Goal: Task Accomplishment & Management: Manage account settings

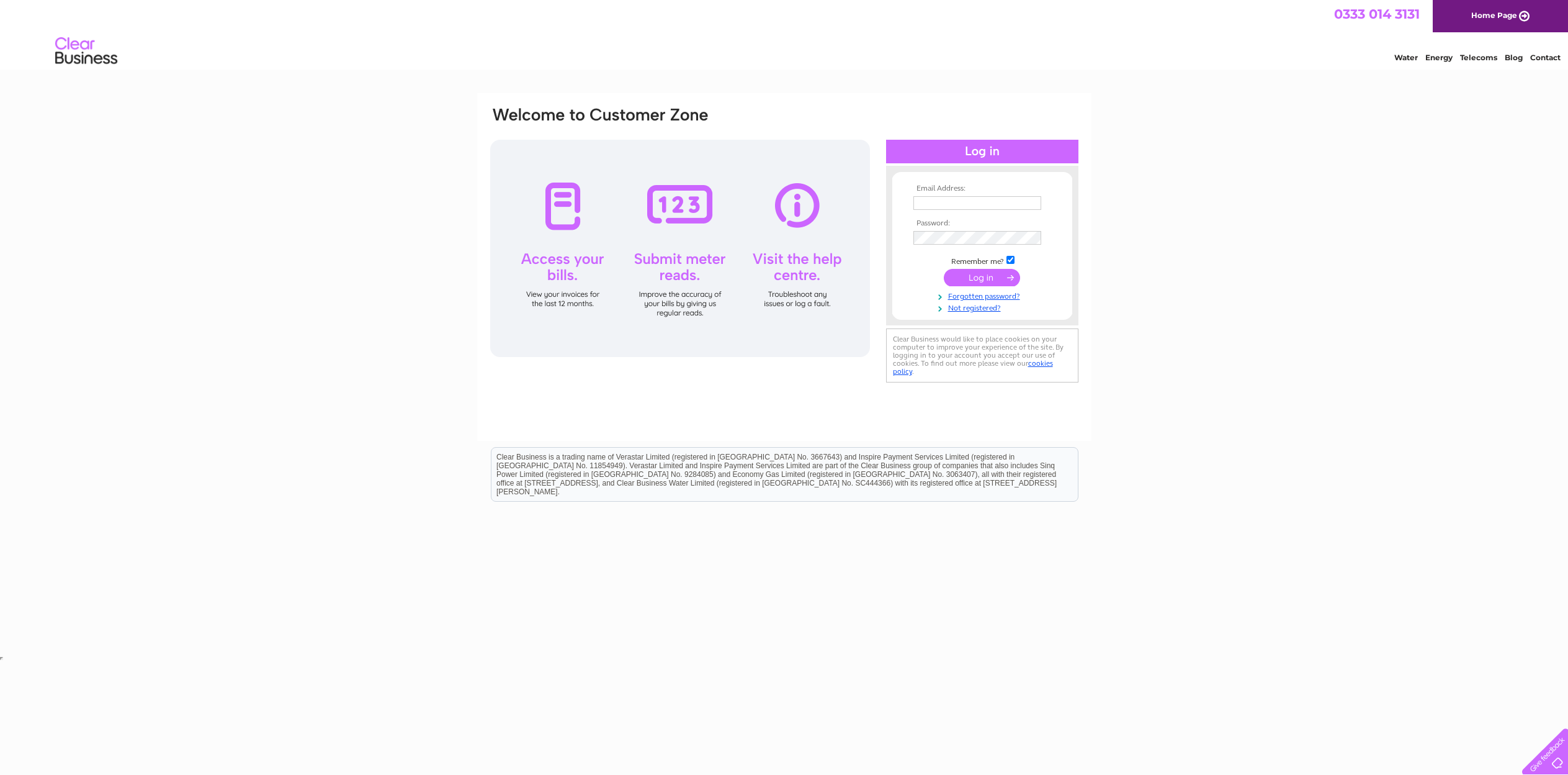
type input "jude_fordham@yahoo.co.uk"
click at [973, 280] on input "submit" at bounding box center [981, 277] width 76 height 18
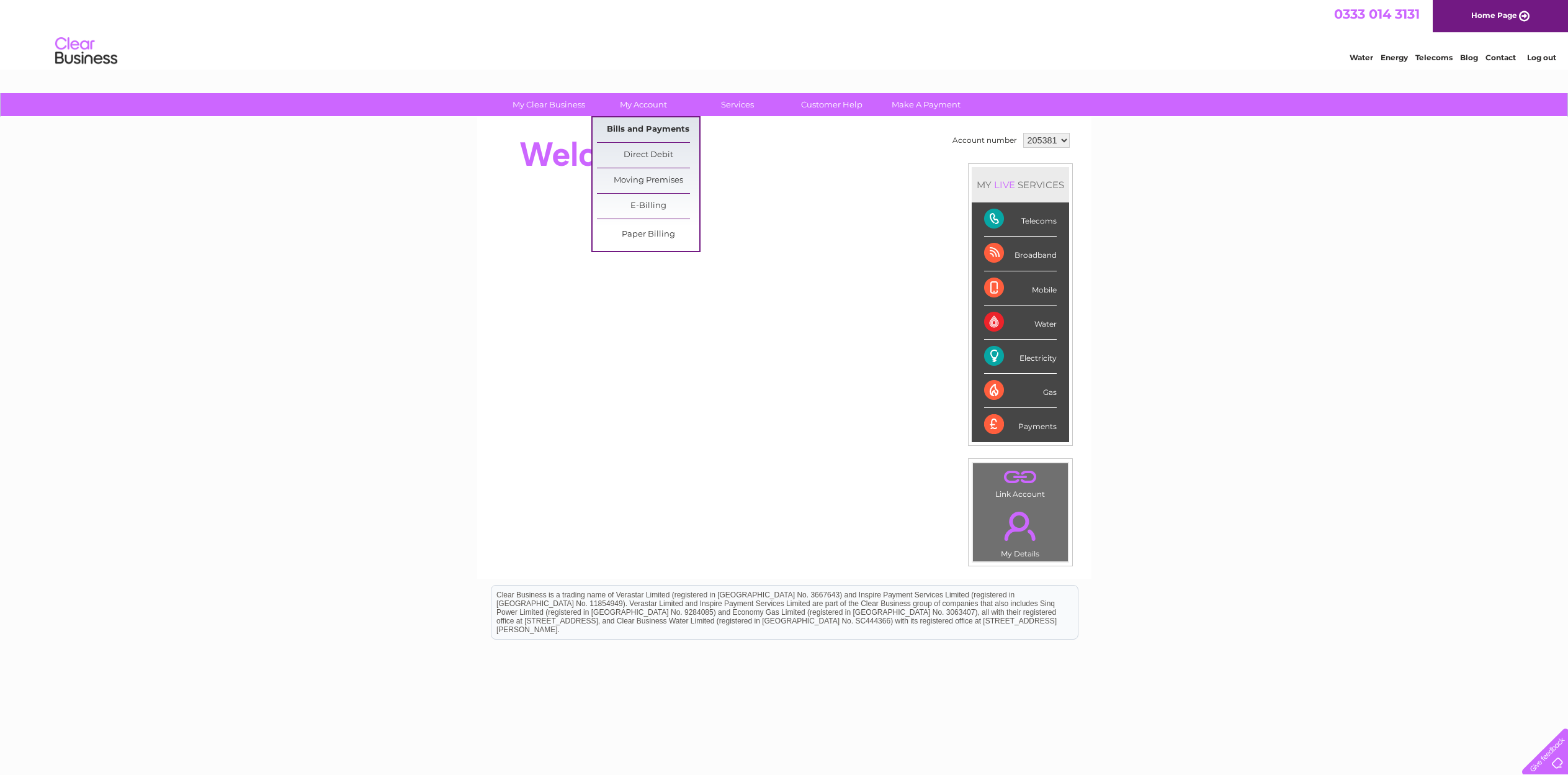
click at [650, 125] on link "Bills and Payments" at bounding box center [649, 129] width 103 height 25
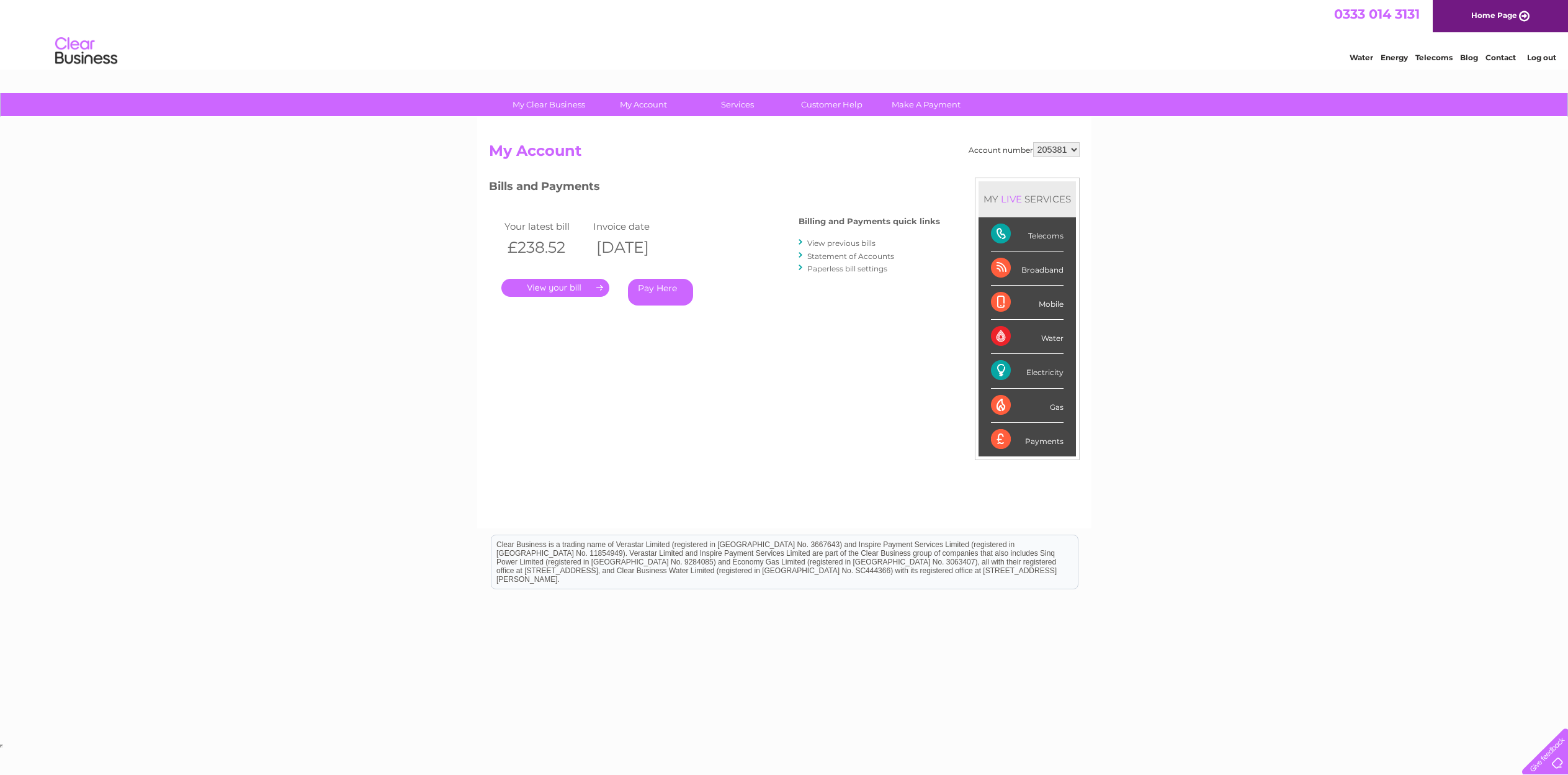
click at [843, 243] on link "View previous bills" at bounding box center [841, 243] width 68 height 9
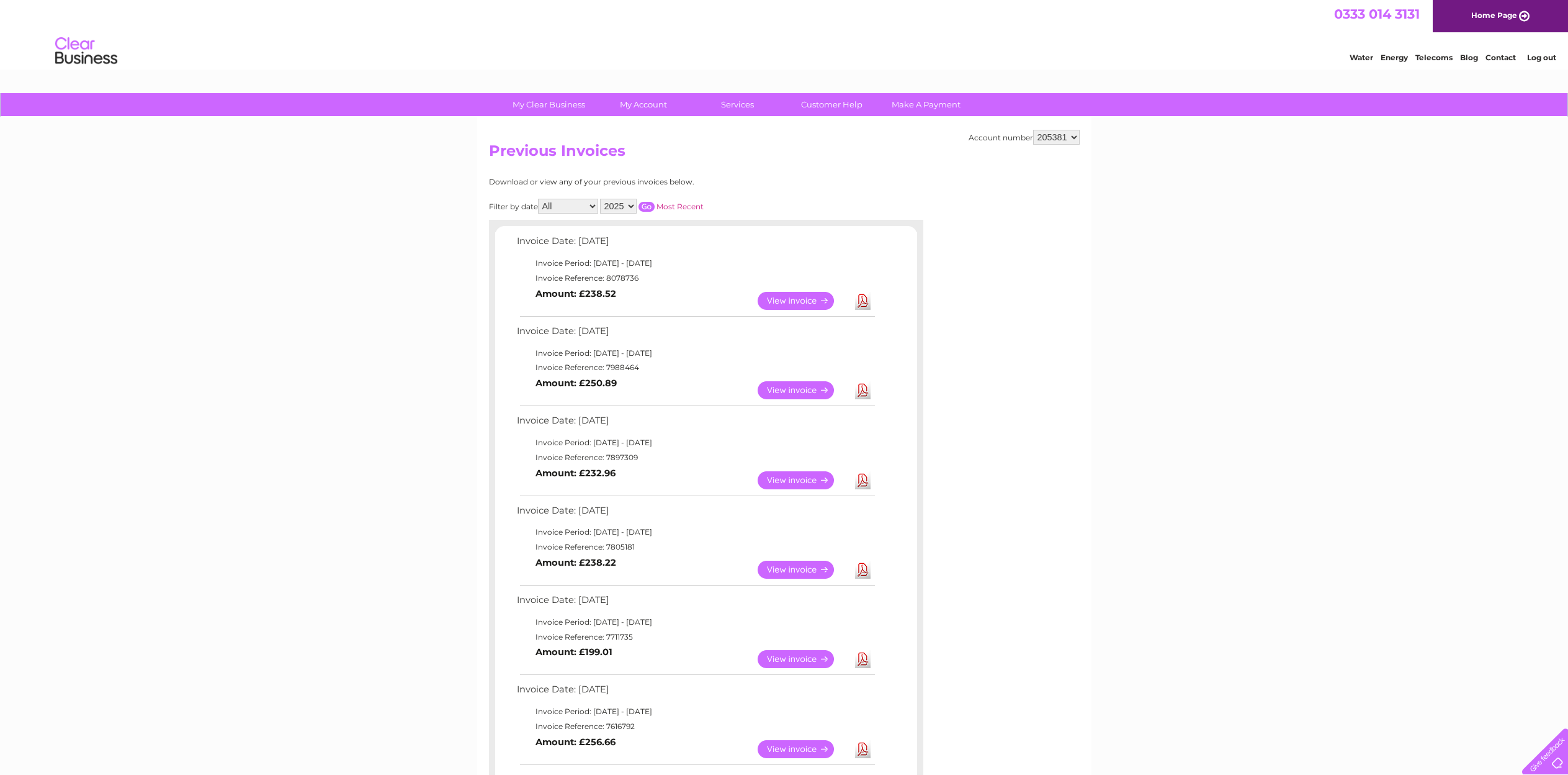
click at [803, 389] on link "View" at bounding box center [803, 390] width 91 height 18
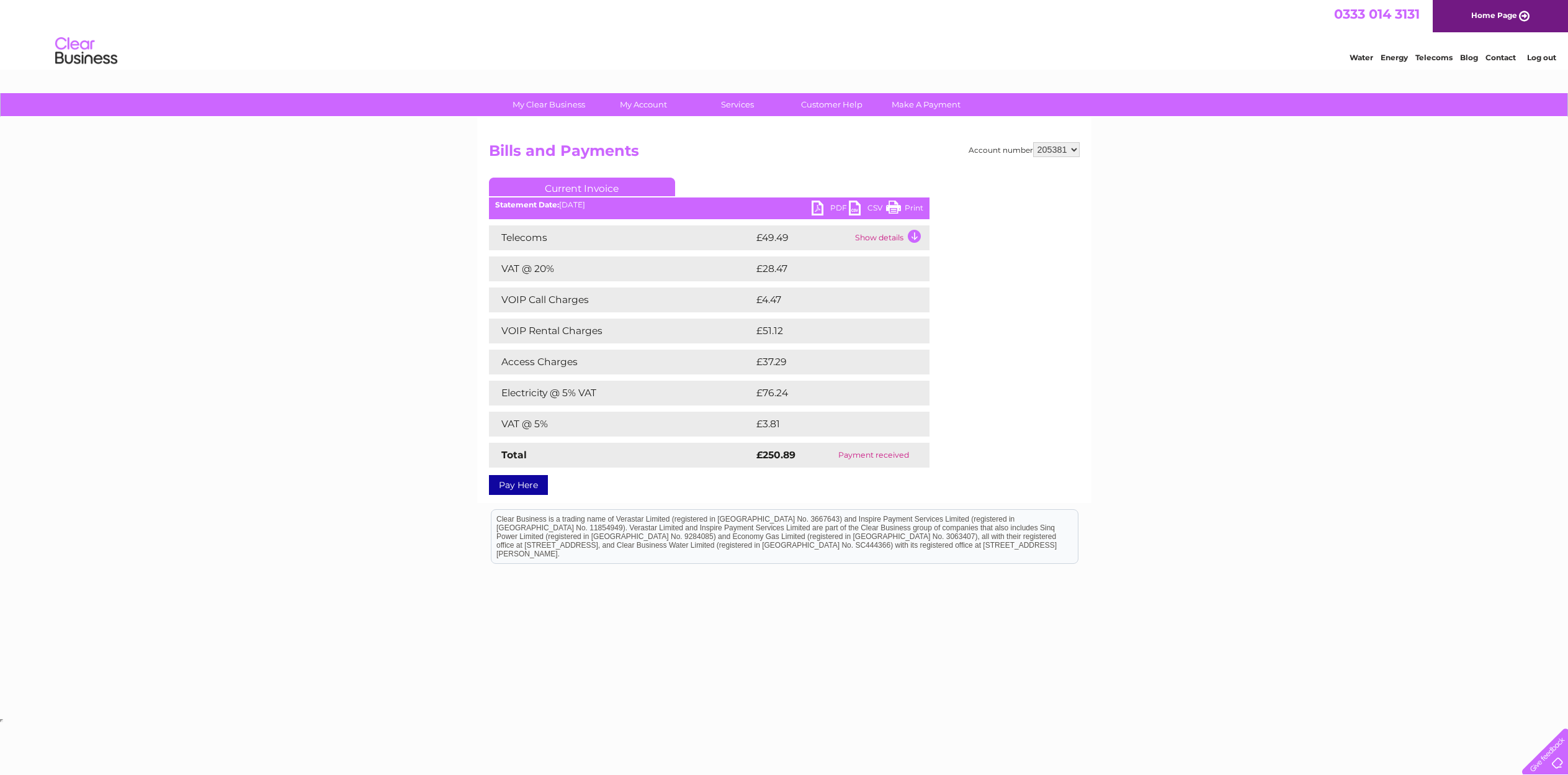
click at [817, 209] on link "PDF" at bounding box center [830, 209] width 37 height 18
click at [646, 128] on link "Bills and Payments" at bounding box center [649, 129] width 103 height 25
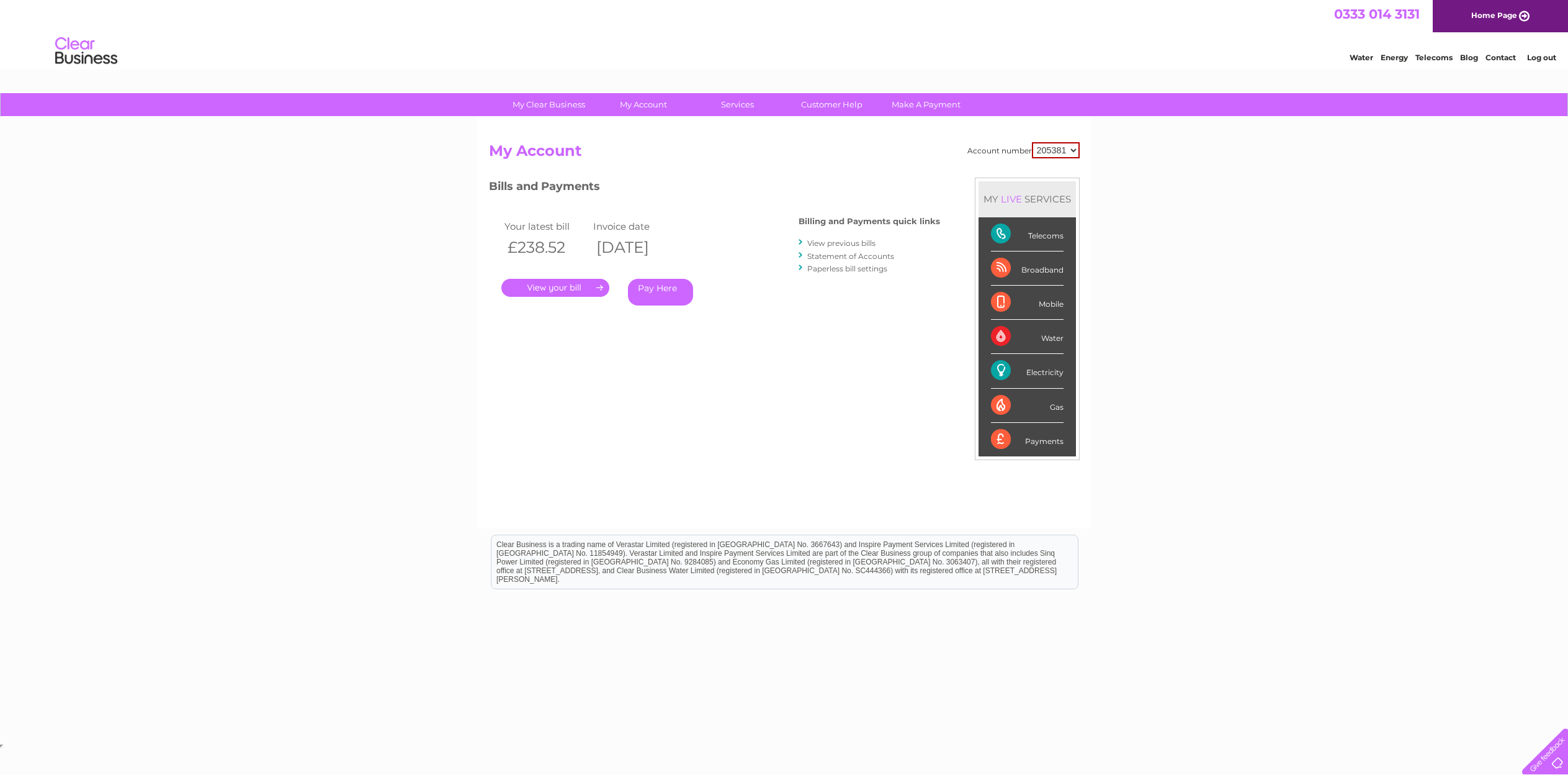
click at [861, 246] on link "View previous bills" at bounding box center [841, 243] width 68 height 9
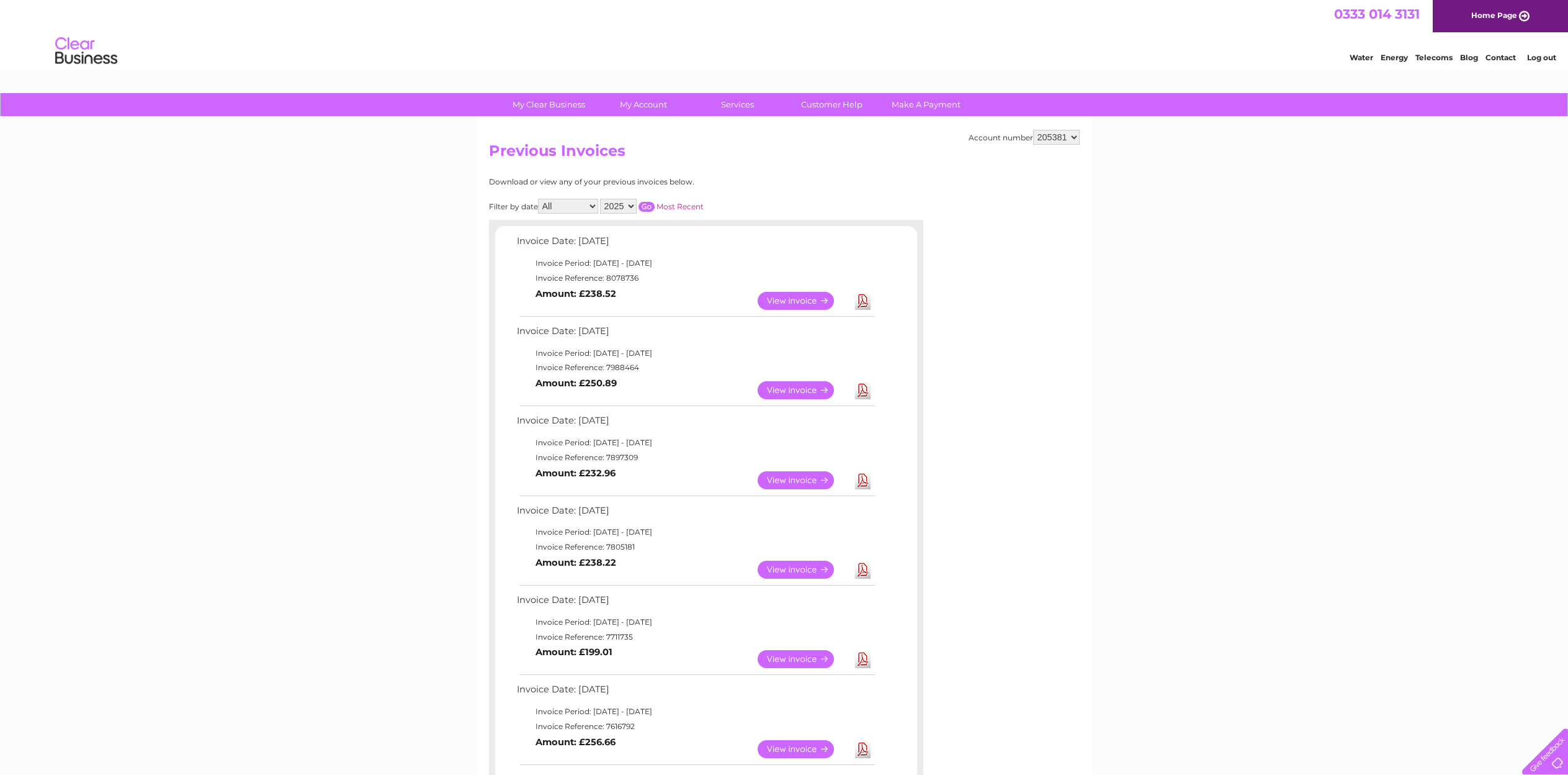
click at [793, 479] on link "View" at bounding box center [803, 480] width 91 height 18
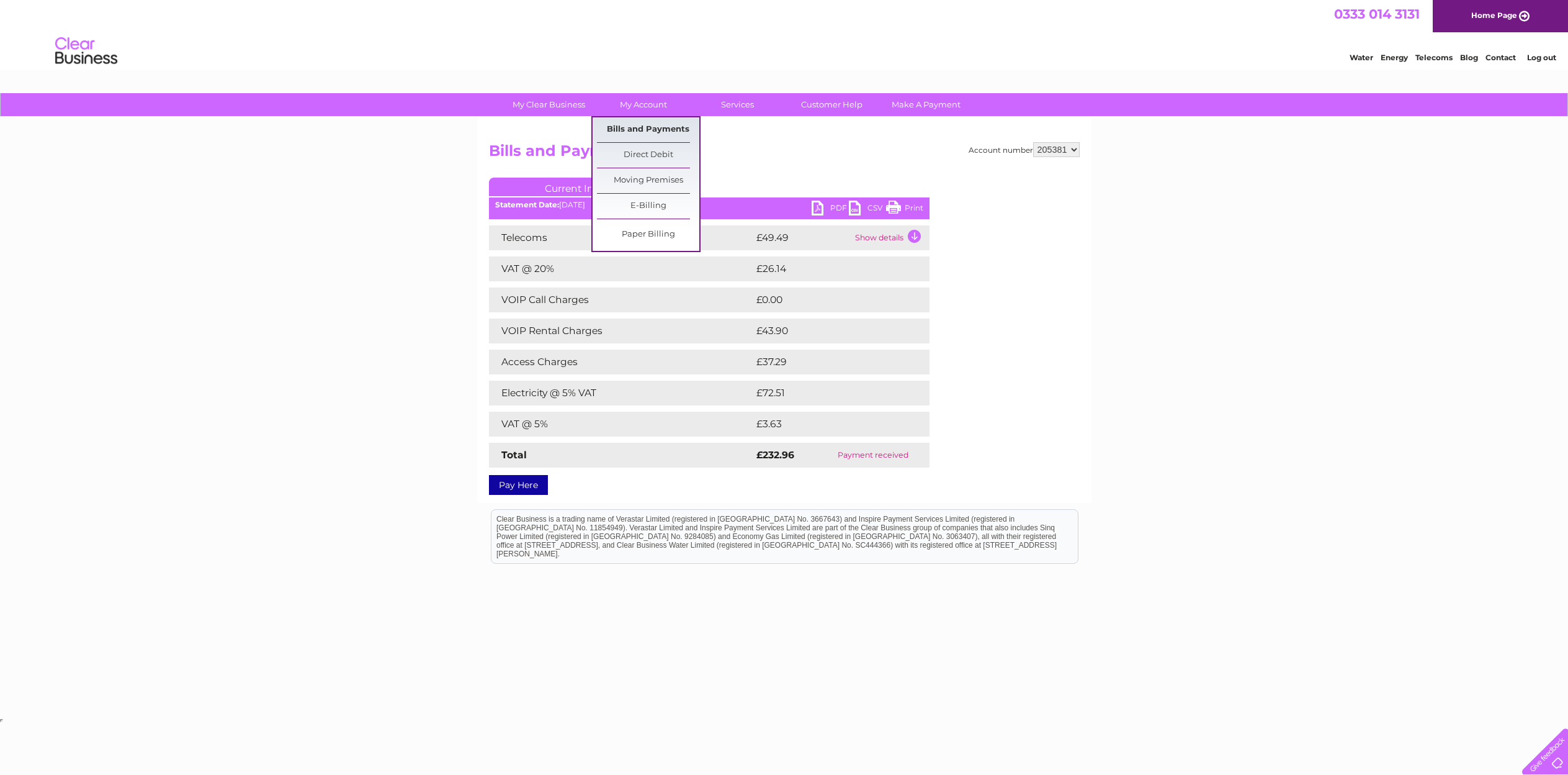
click at [649, 128] on link "Bills and Payments" at bounding box center [649, 129] width 103 height 25
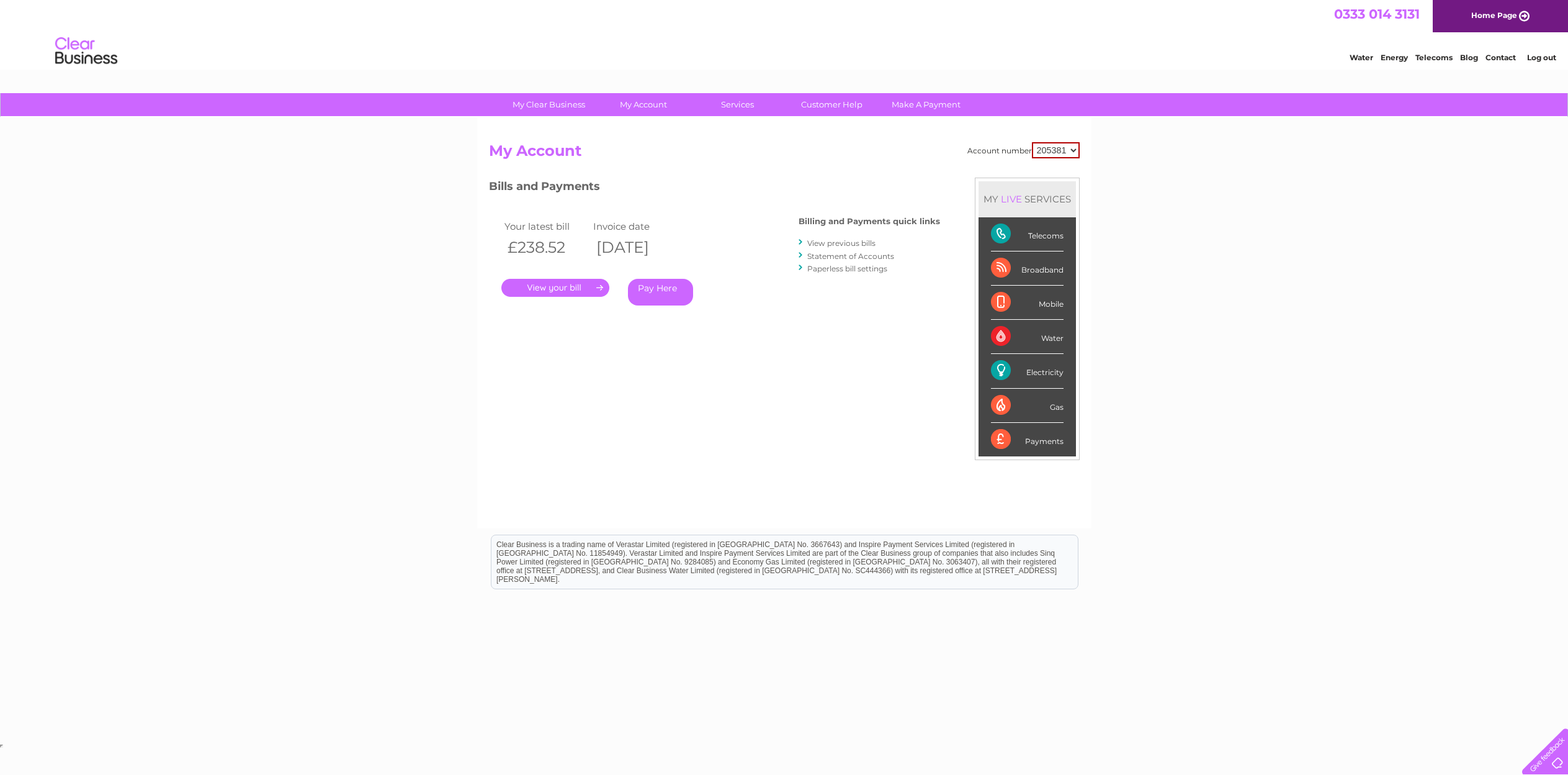
click at [844, 246] on link "View previous bills" at bounding box center [841, 243] width 68 height 9
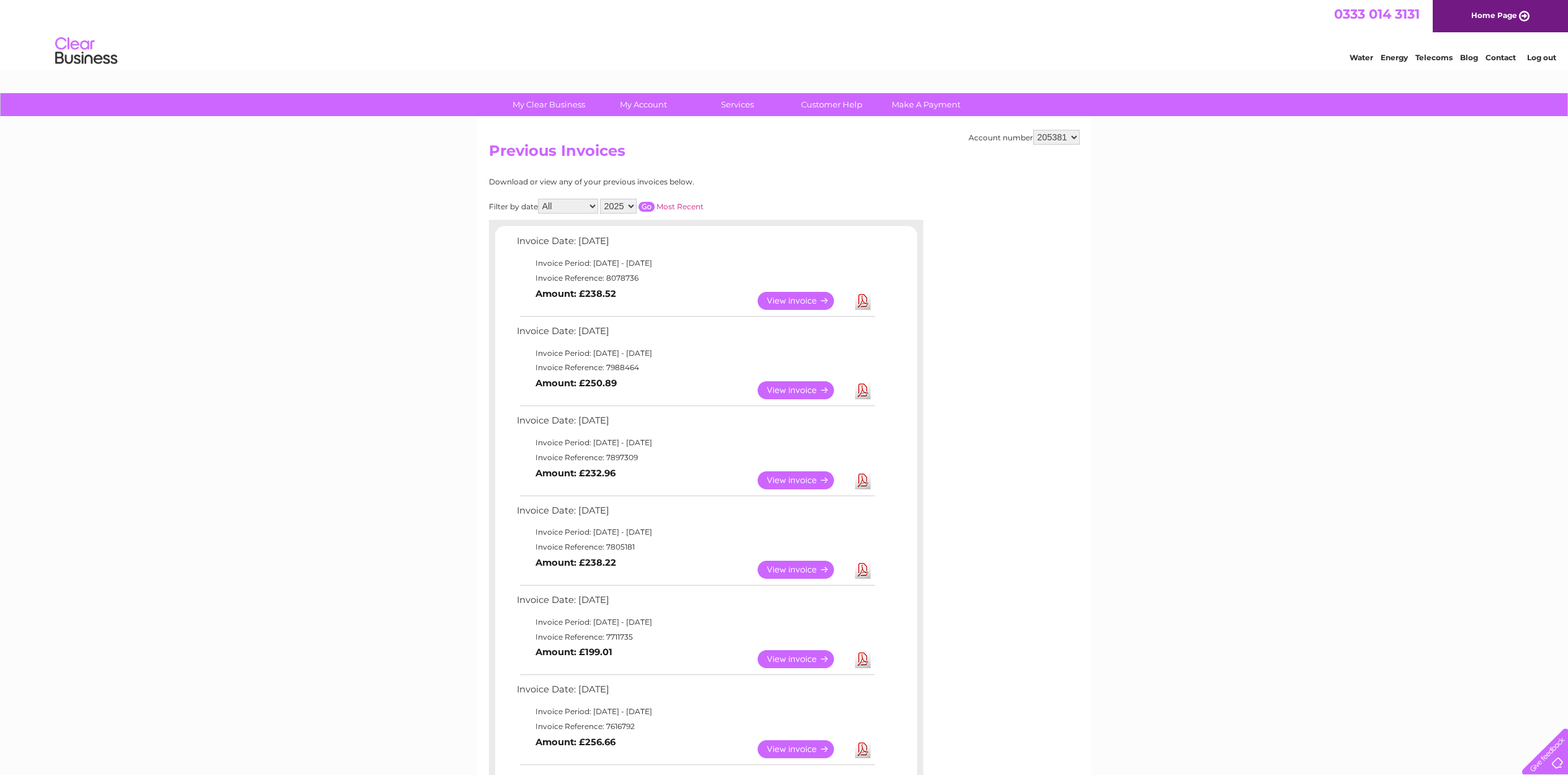
click at [799, 478] on link "View" at bounding box center [803, 480] width 91 height 18
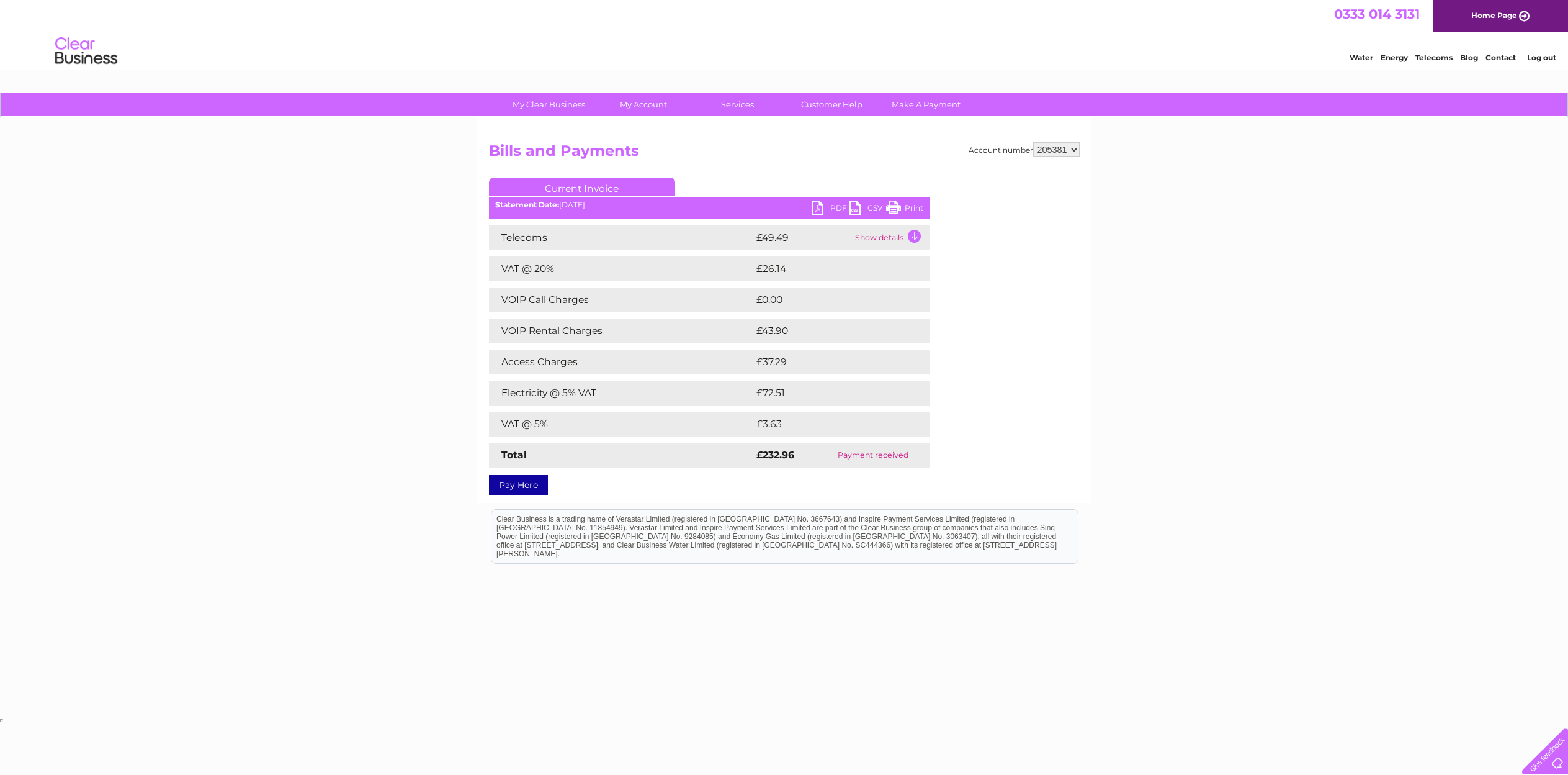
click at [836, 207] on link "PDF" at bounding box center [830, 209] width 37 height 18
click at [654, 125] on link "Bills and Payments" at bounding box center [649, 129] width 103 height 25
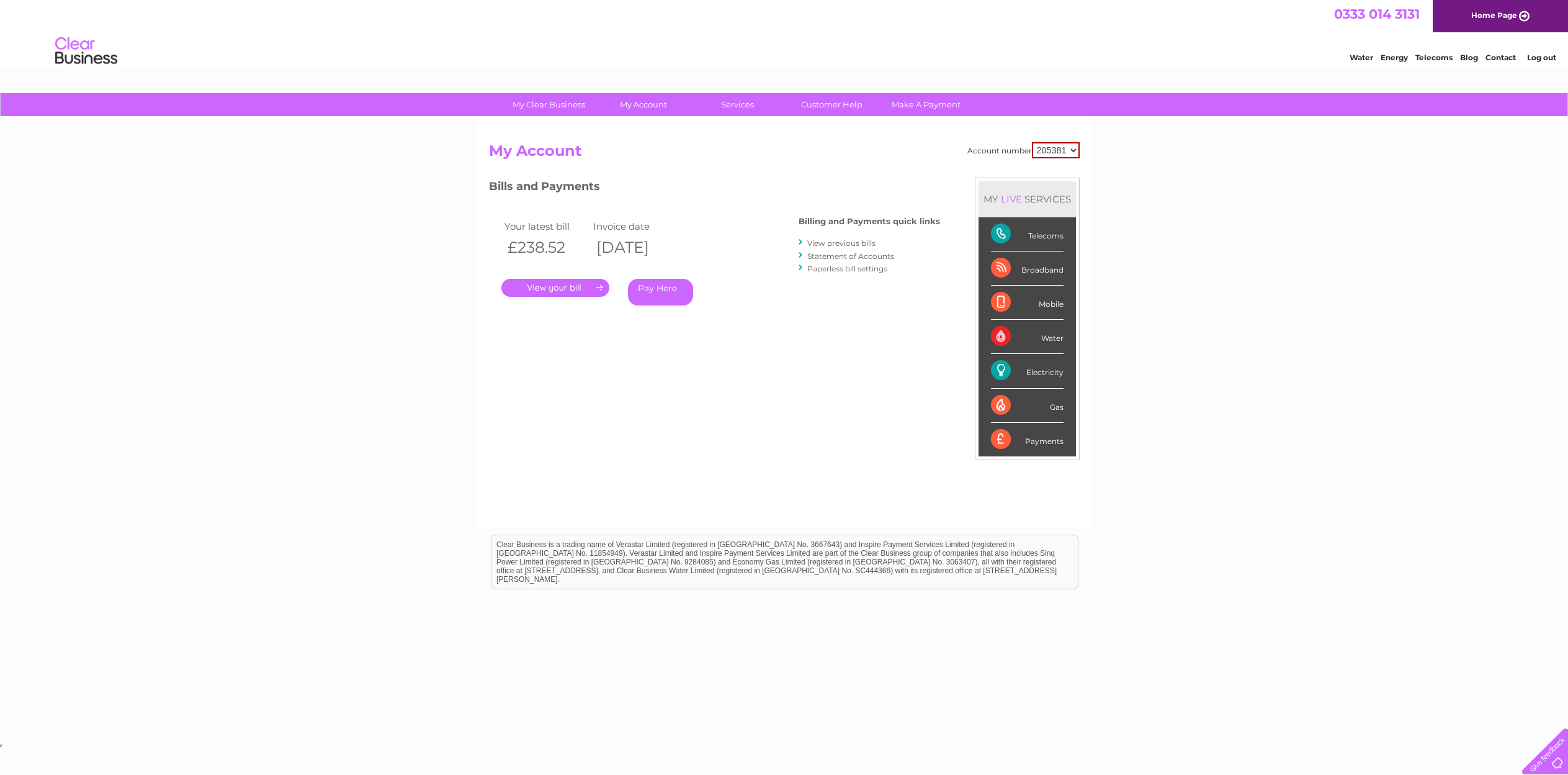
click at [834, 241] on link "View previous bills" at bounding box center [841, 243] width 68 height 9
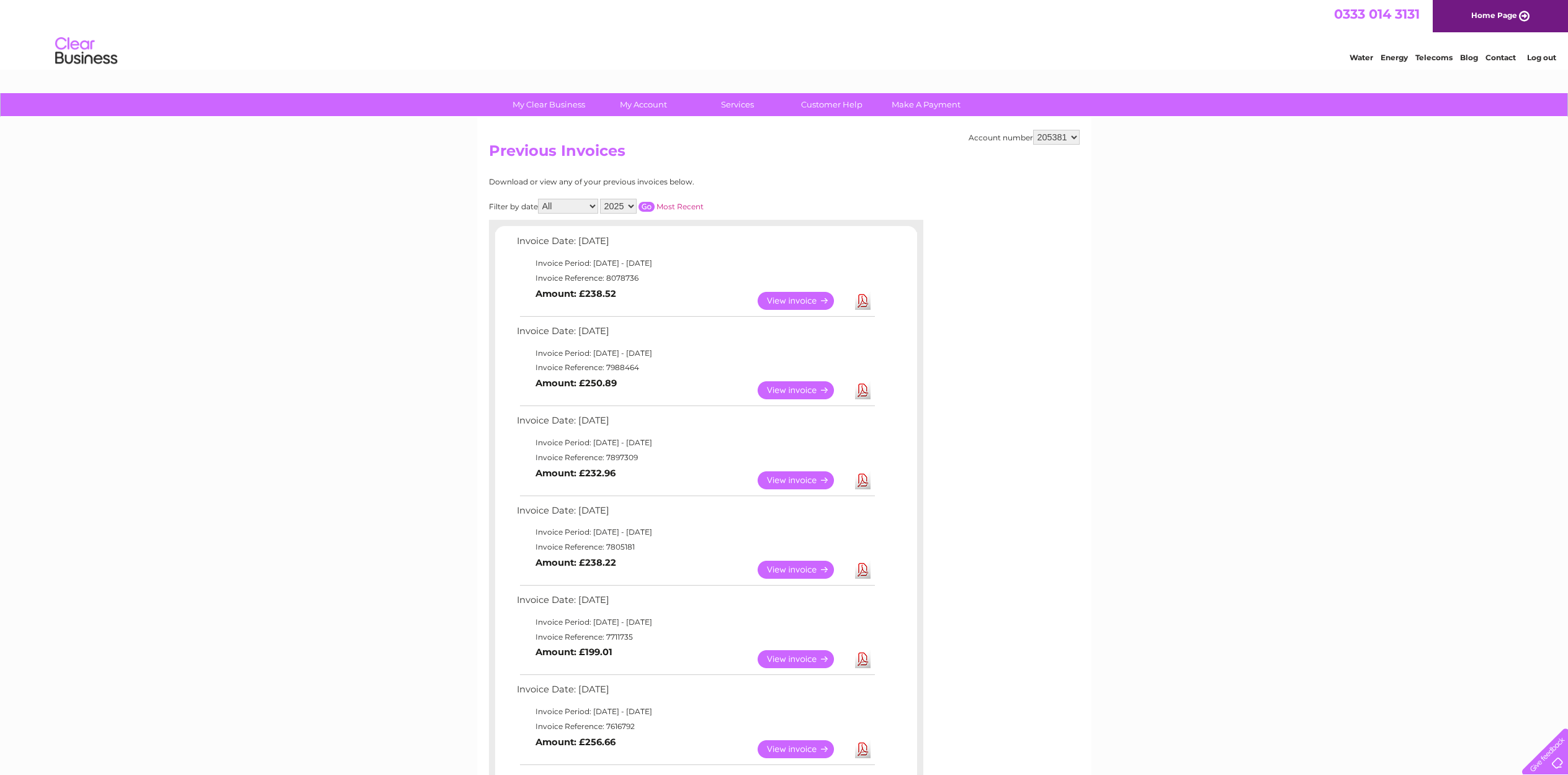
click at [806, 301] on link "View" at bounding box center [803, 301] width 91 height 18
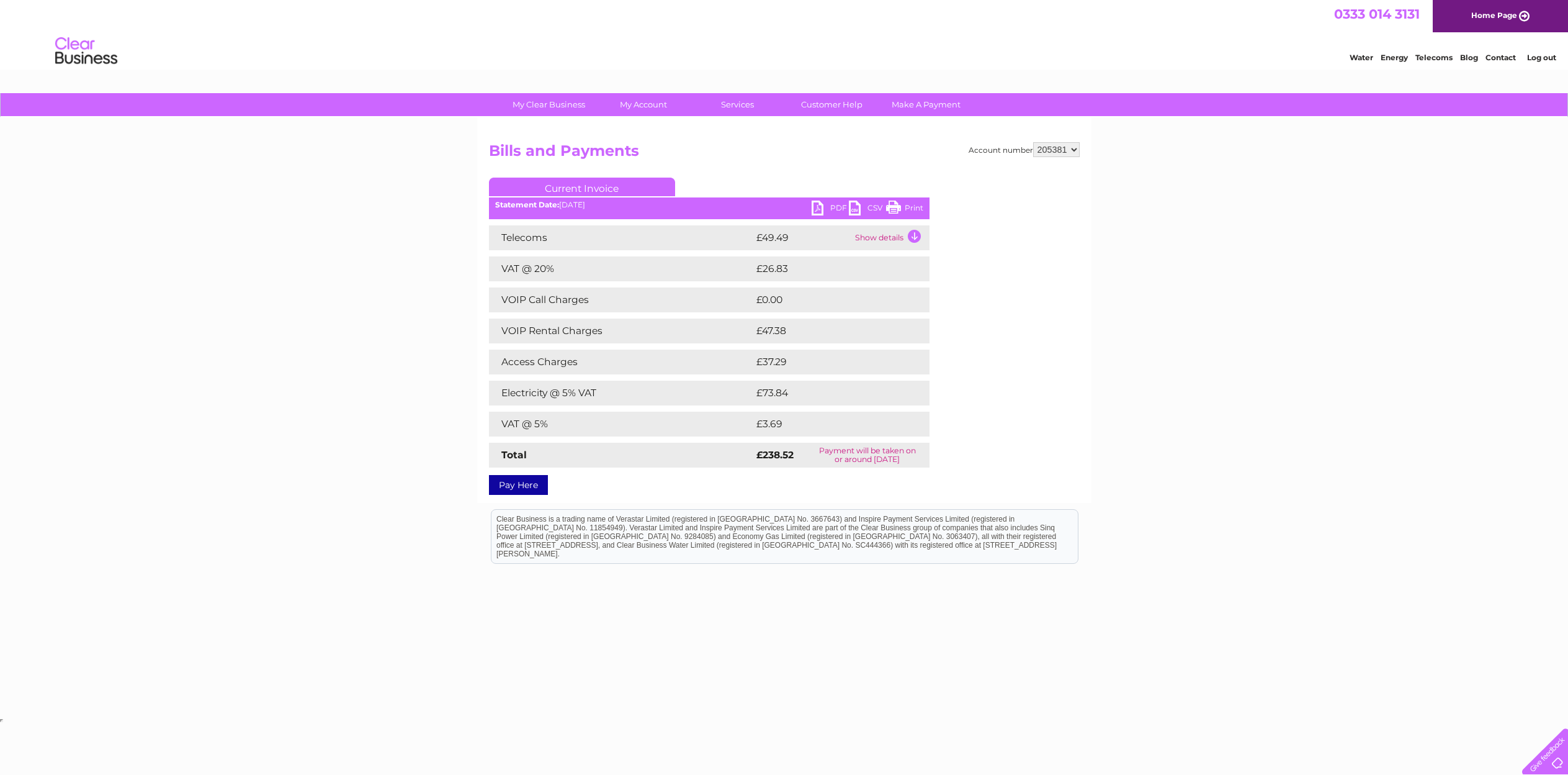
click at [835, 207] on link "PDF" at bounding box center [830, 209] width 37 height 18
